Goal: Transaction & Acquisition: Register for event/course

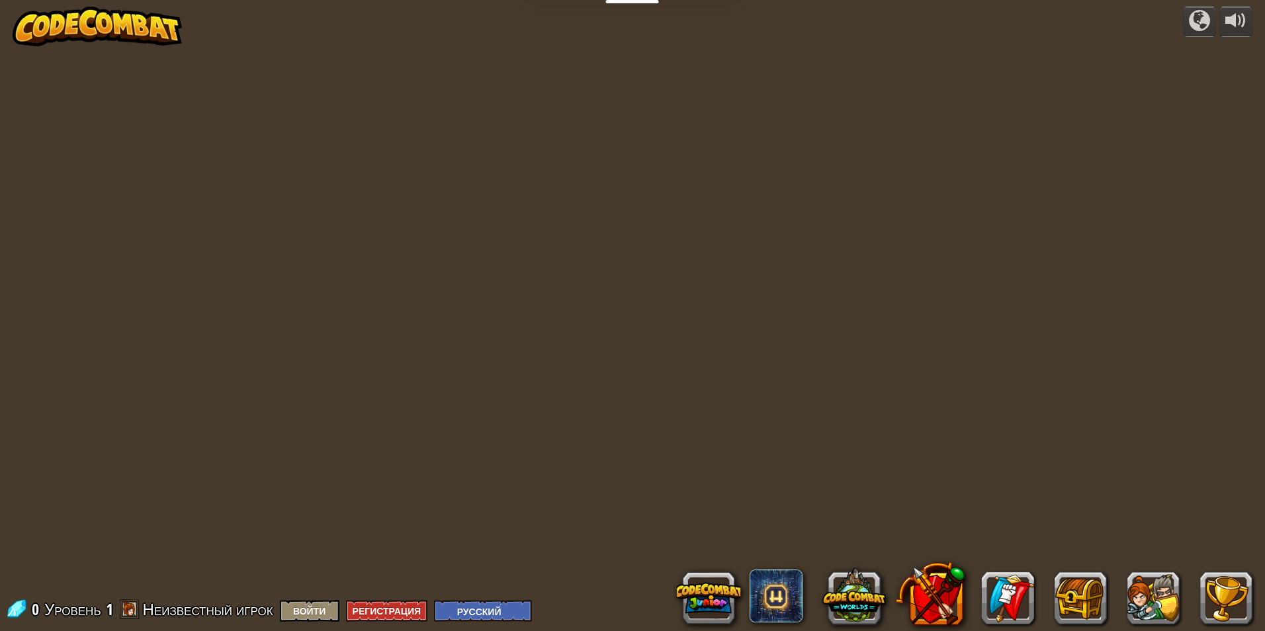
select select "ru"
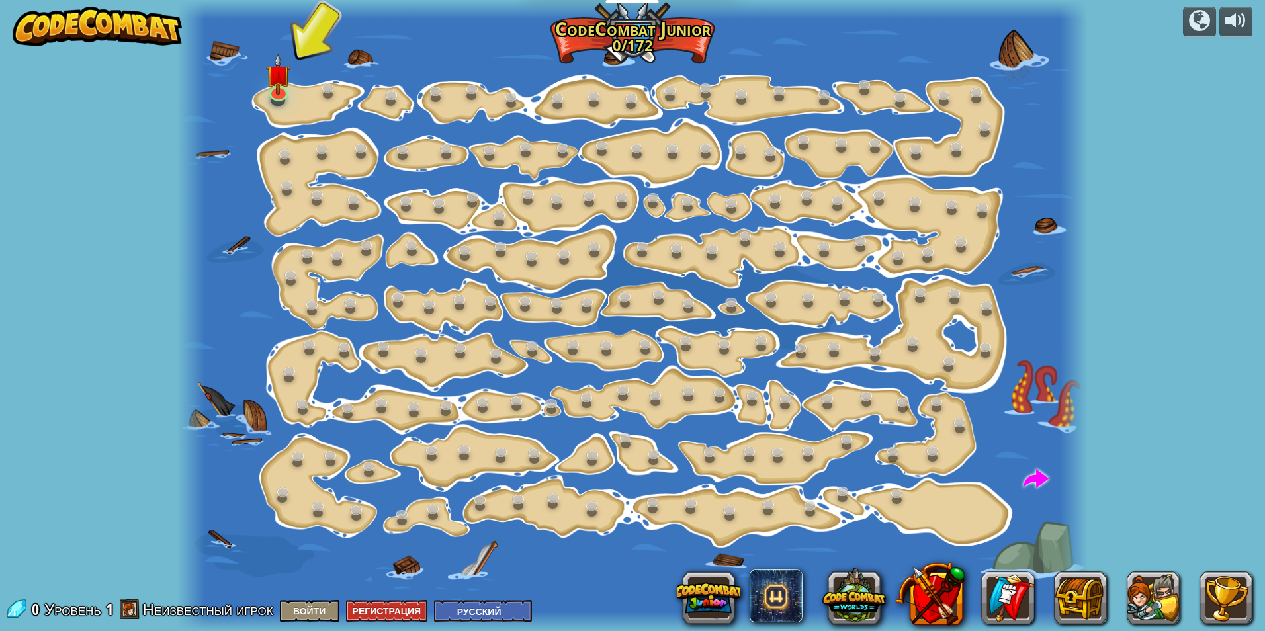
click at [124, 40] on img at bounding box center [97, 27] width 169 height 40
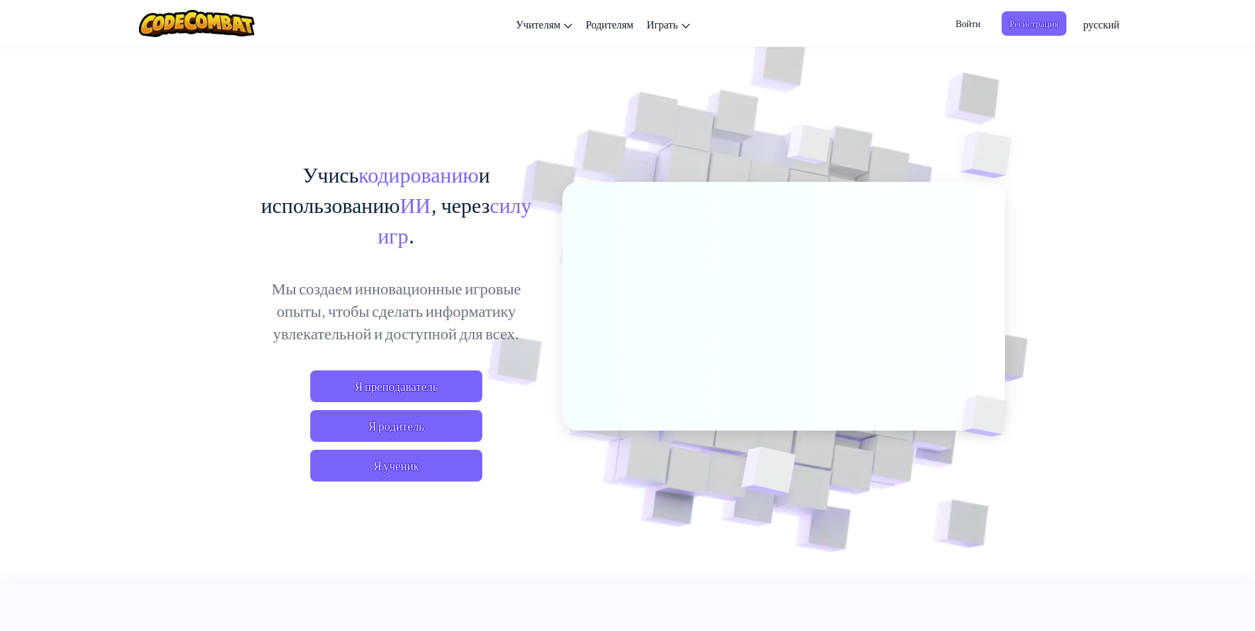
click at [119, 24] on div "Переключить навигацию Учителям Создать бесплатный аккаунт Решения для школ и ок…" at bounding box center [628, 23] width 1262 height 47
click at [443, 474] on span "Я ученик" at bounding box center [396, 466] width 172 height 32
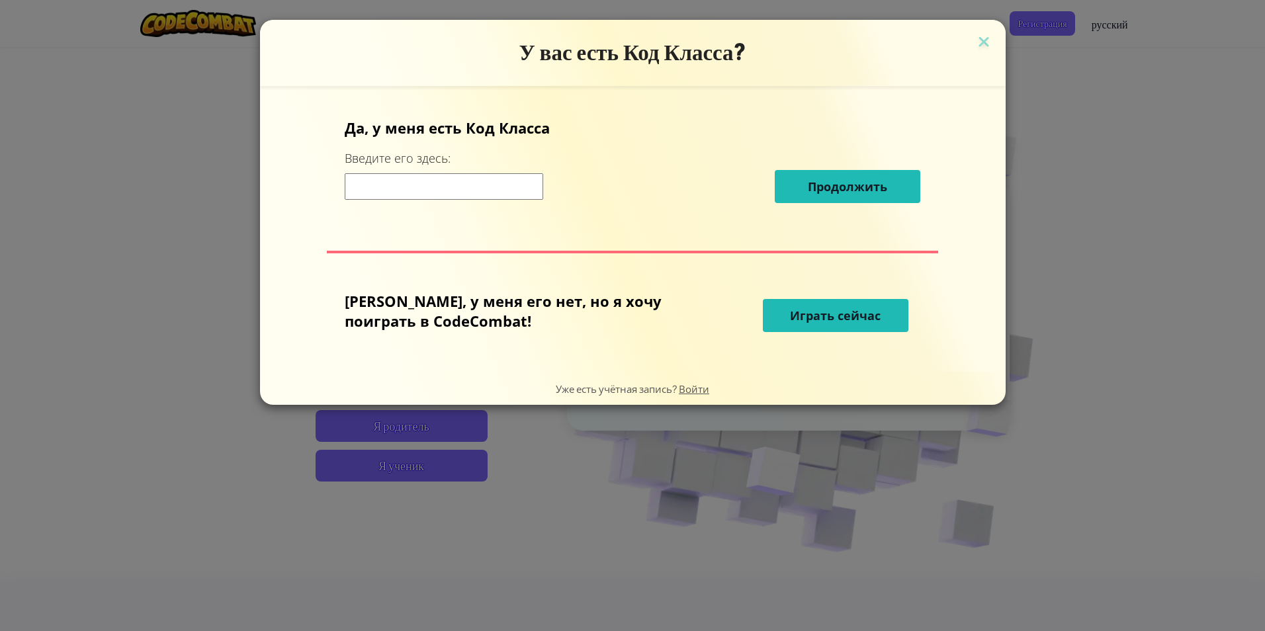
click at [1018, 136] on div "У вас есть Код Класса? Да, у меня есть Код [PERSON_NAME] Введите его здесь: Про…" at bounding box center [632, 315] width 1265 height 631
drag, startPoint x: 930, startPoint y: 47, endPoint x: 936, endPoint y: 42, distance: 7.5
click at [975, 47] on img at bounding box center [983, 43] width 17 height 20
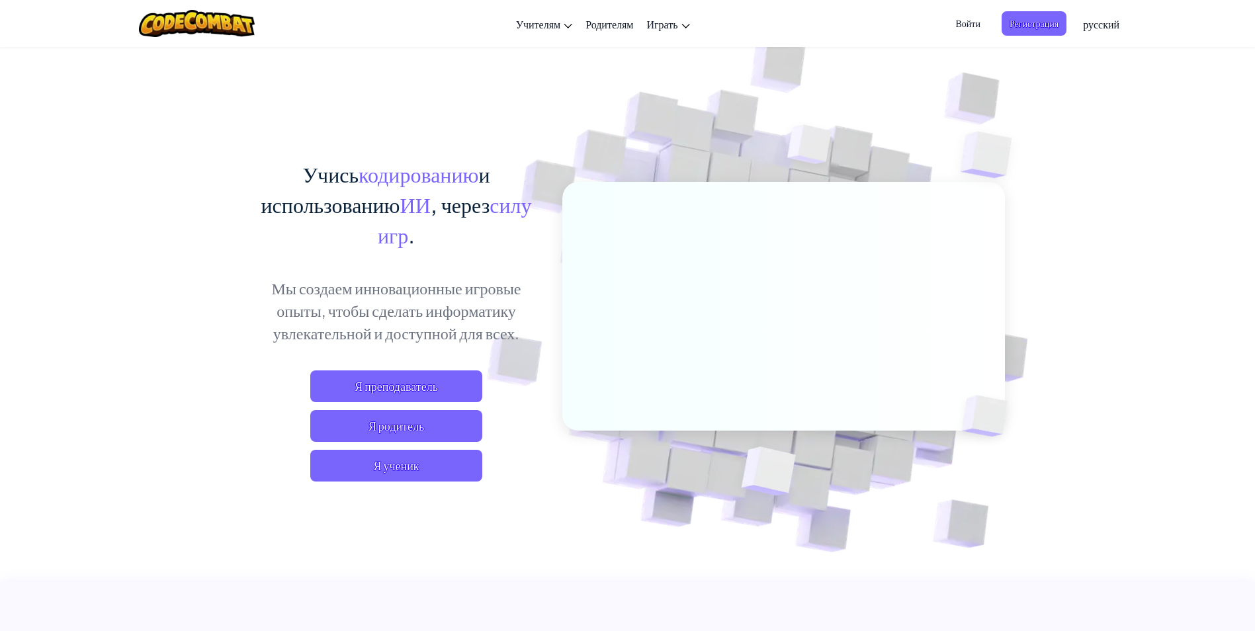
click at [966, 33] on span "Войти" at bounding box center [968, 23] width 40 height 24
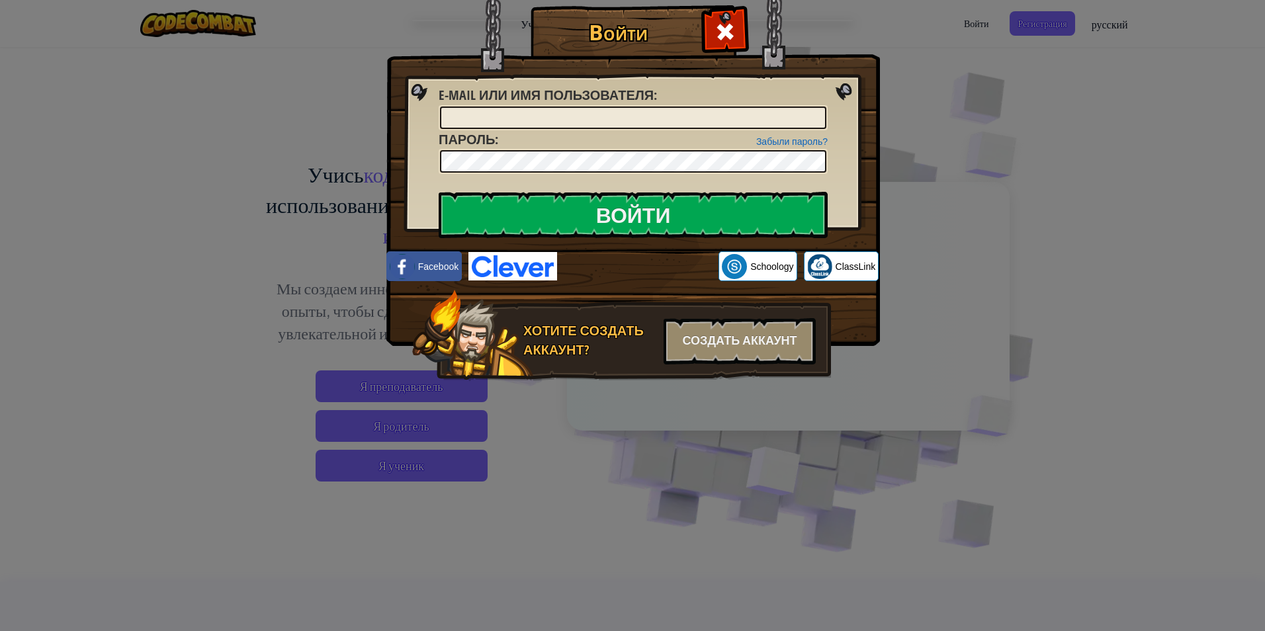
click at [639, 250] on img at bounding box center [633, 153] width 494 height 385
